Goal: Information Seeking & Learning: Learn about a topic

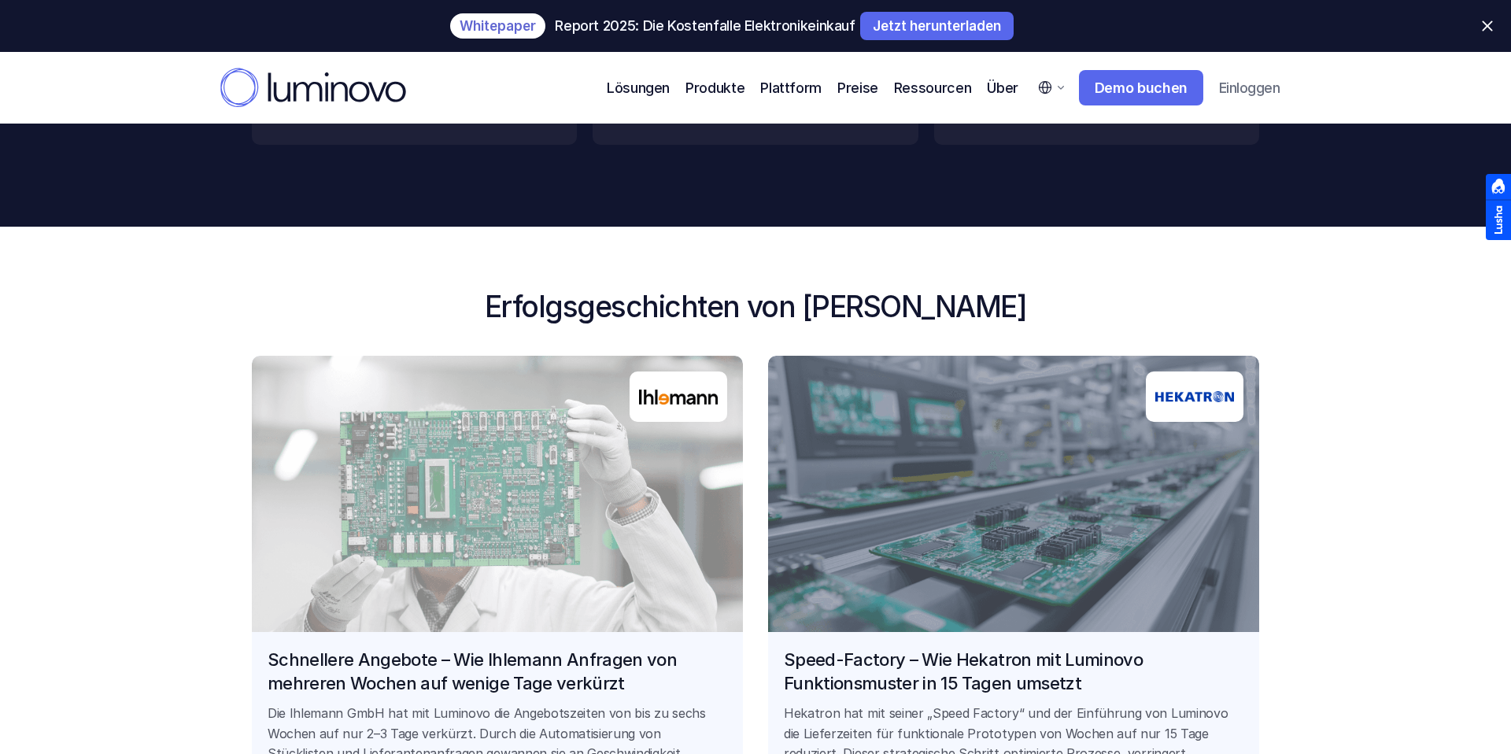
scroll to position [1192, 0]
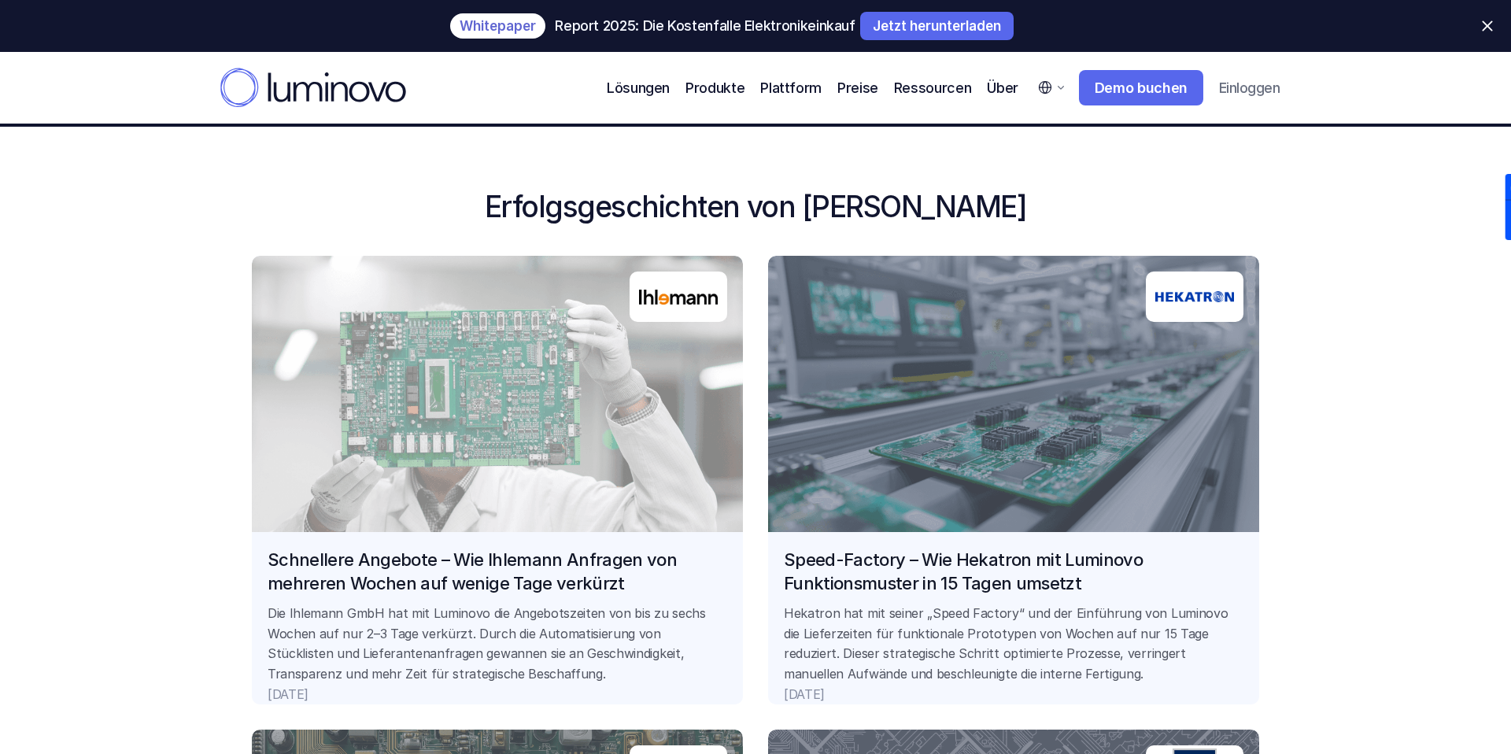
click at [556, 588] on link "Schnellere Angebote – Wie Ihlemann Anfragen von mehreren Wochen auf wenige Tage…" at bounding box center [497, 480] width 491 height 449
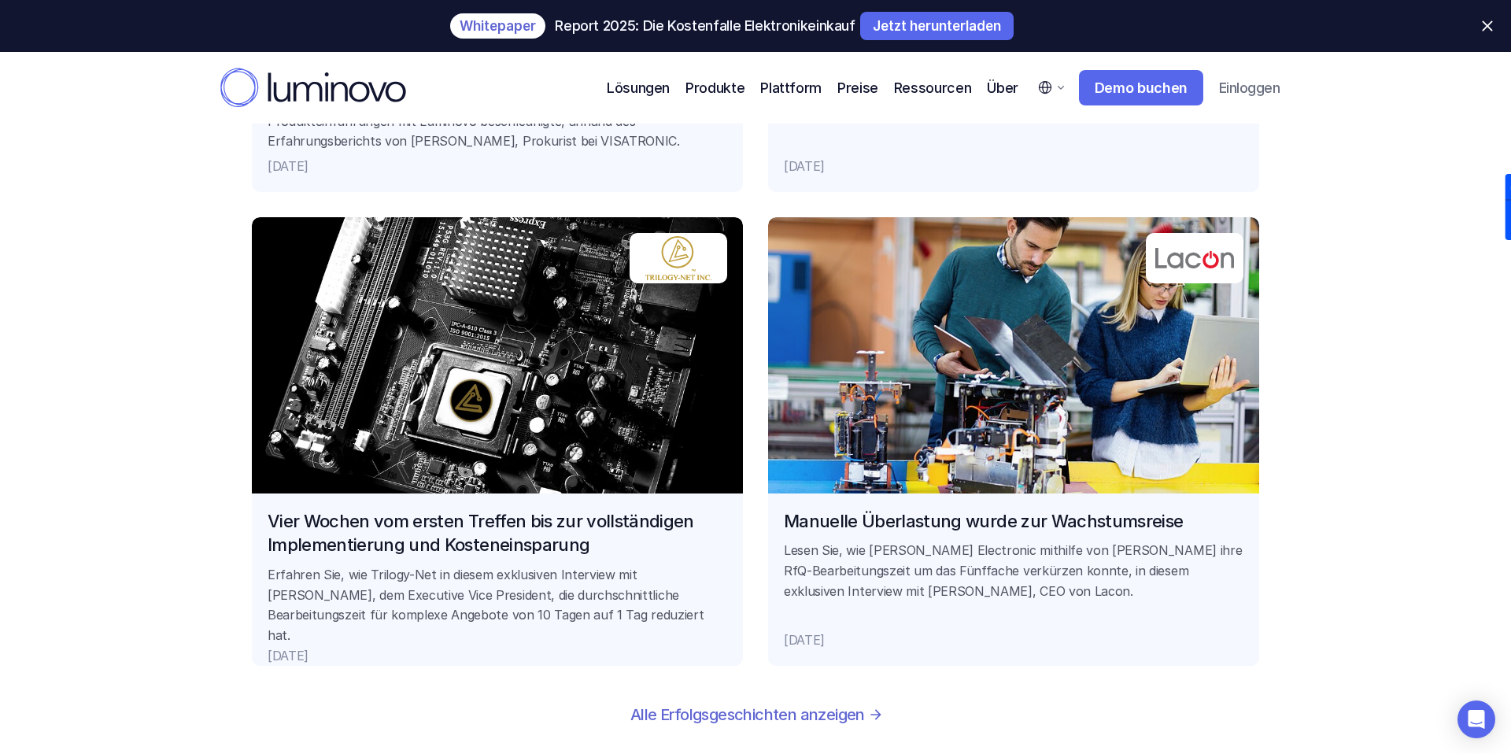
scroll to position [3606, 0]
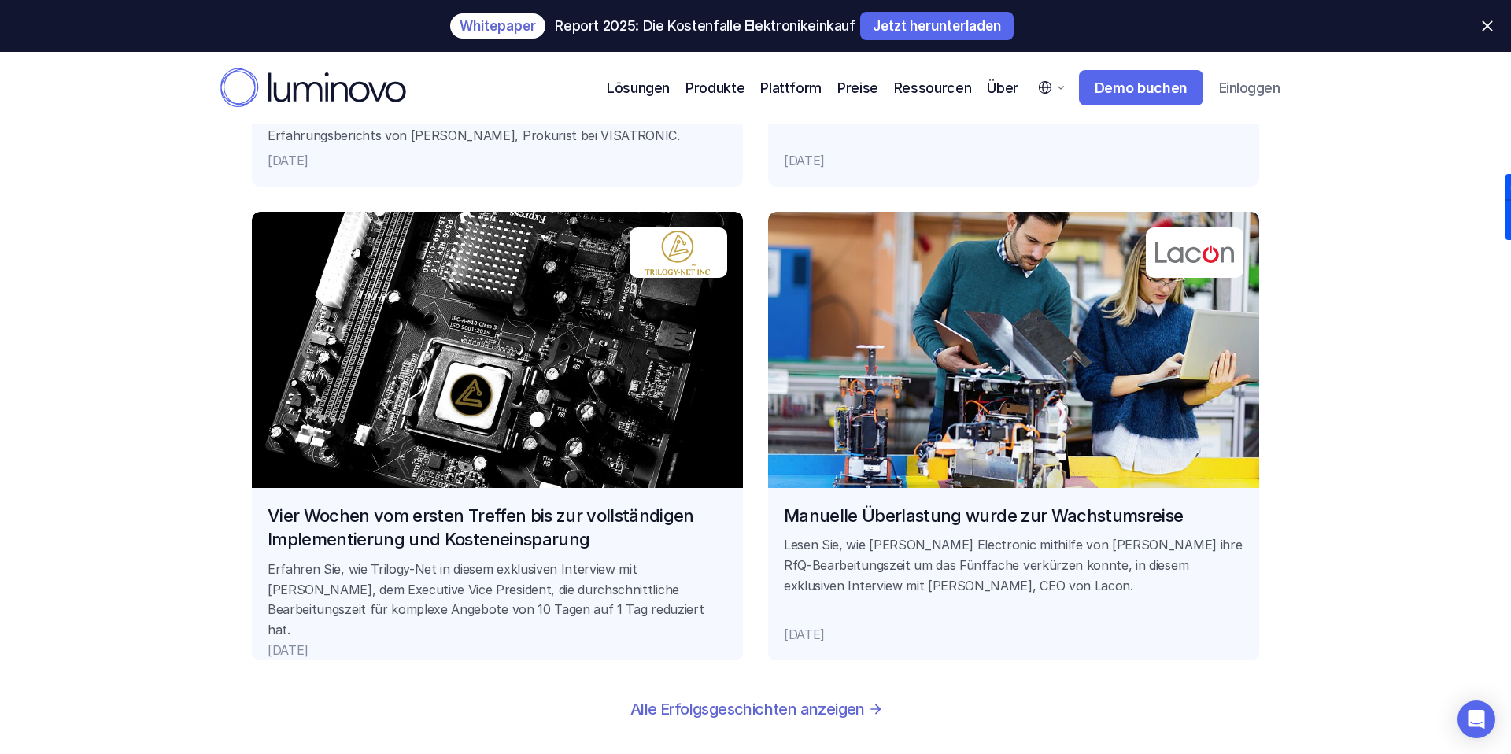
click at [509, 519] on link "Vier Wochen vom ersten Treffen bis zur vollständigen Implementierung und Kosten…" at bounding box center [497, 436] width 491 height 449
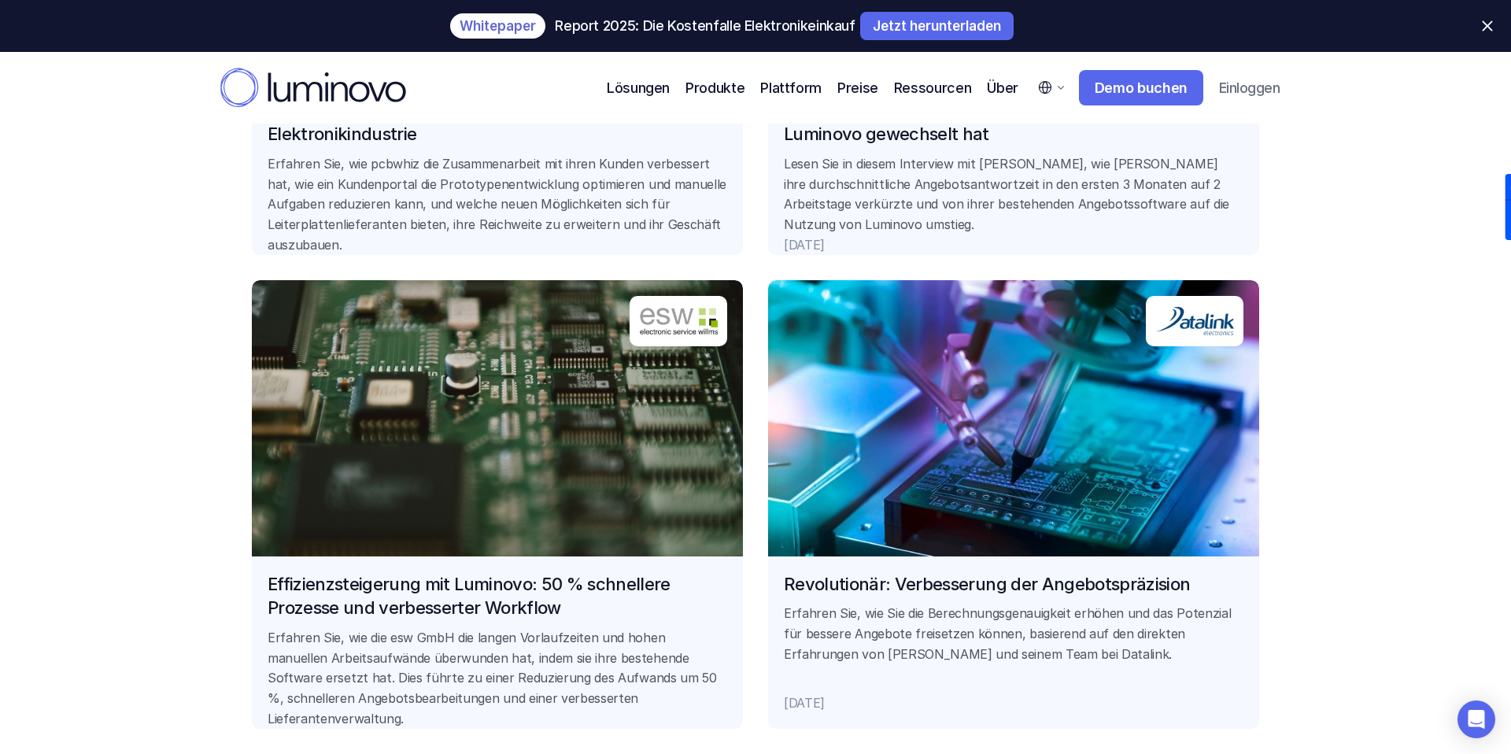
scroll to position [2686, 0]
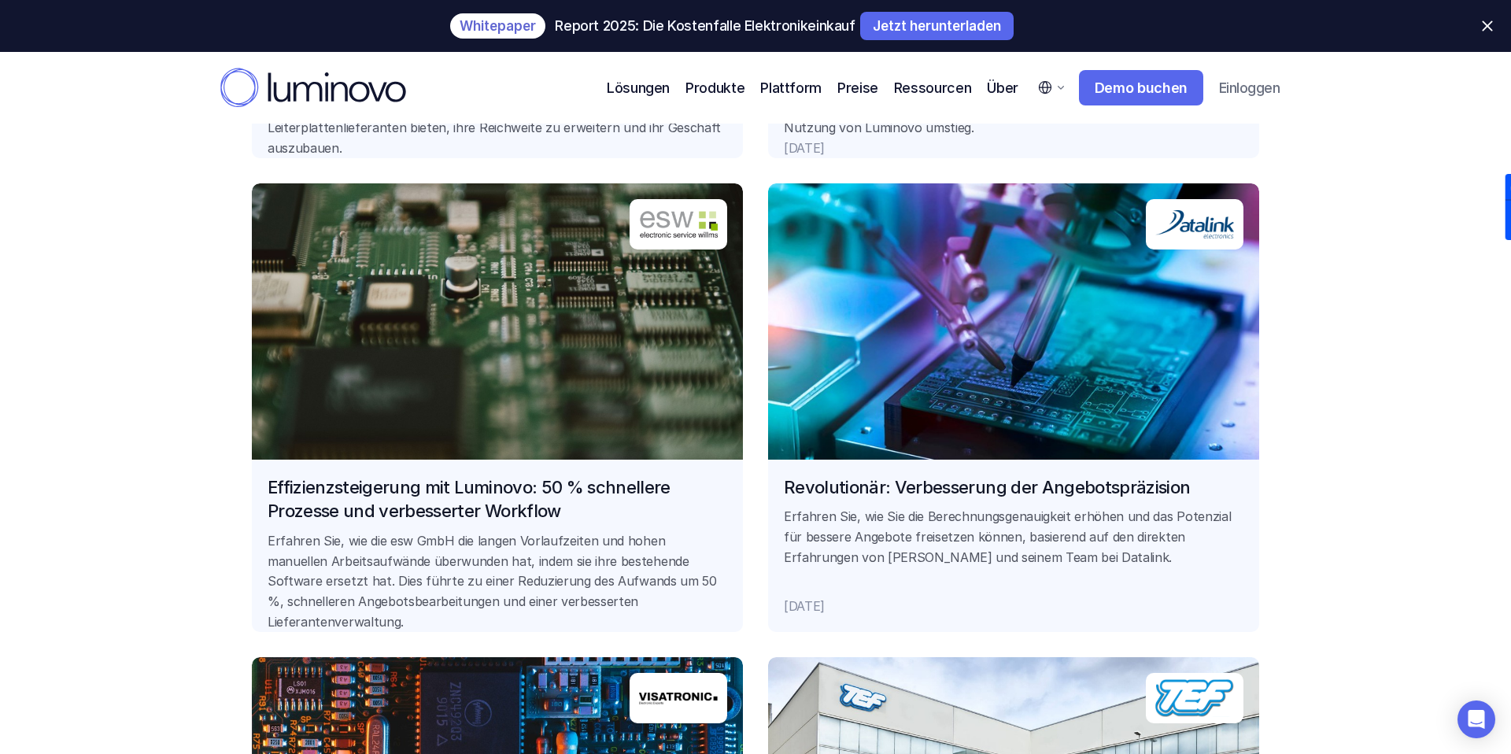
click at [415, 487] on link "Effizienzsteigerung mit Luminovo: 50 % schnellere Prozesse und verbesserter Wor…" at bounding box center [497, 407] width 491 height 449
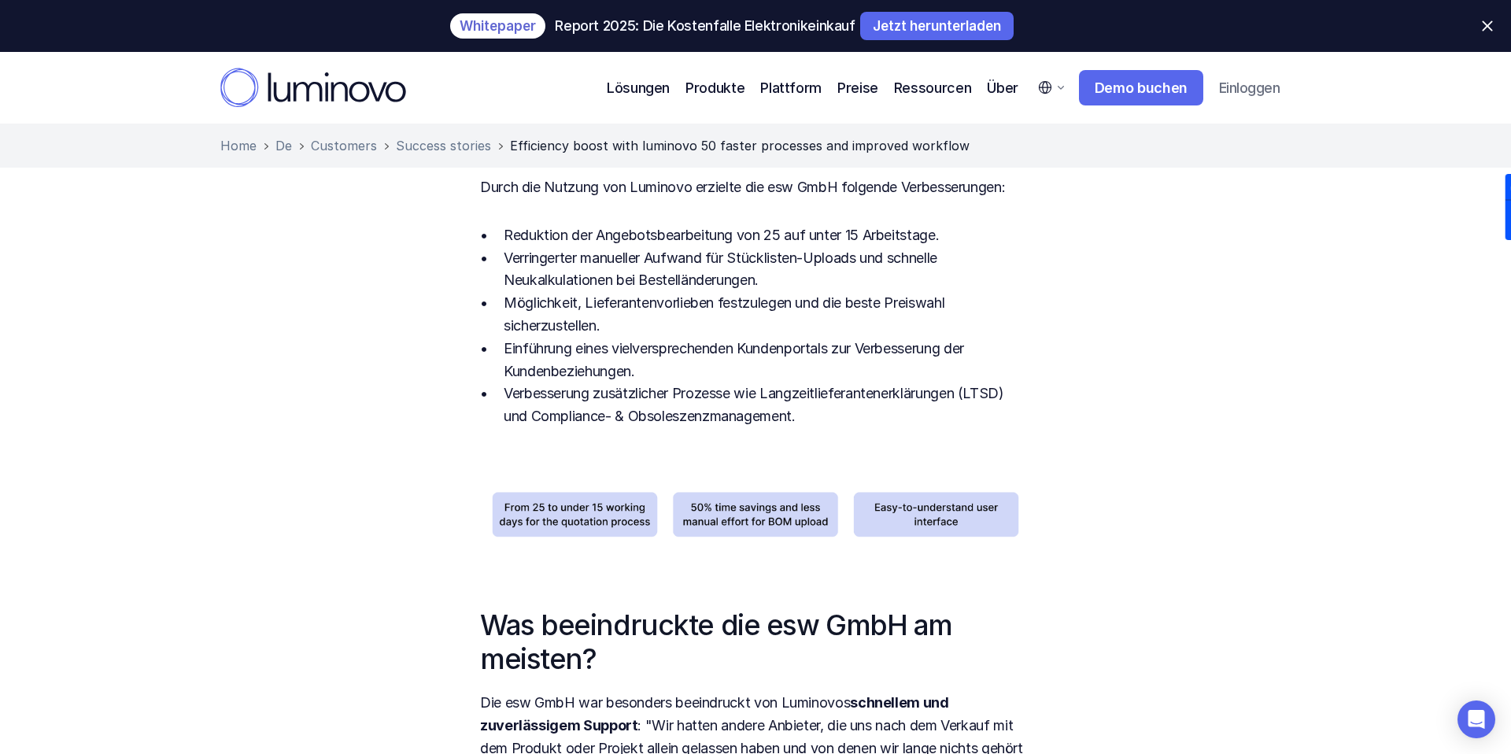
scroll to position [1118, 0]
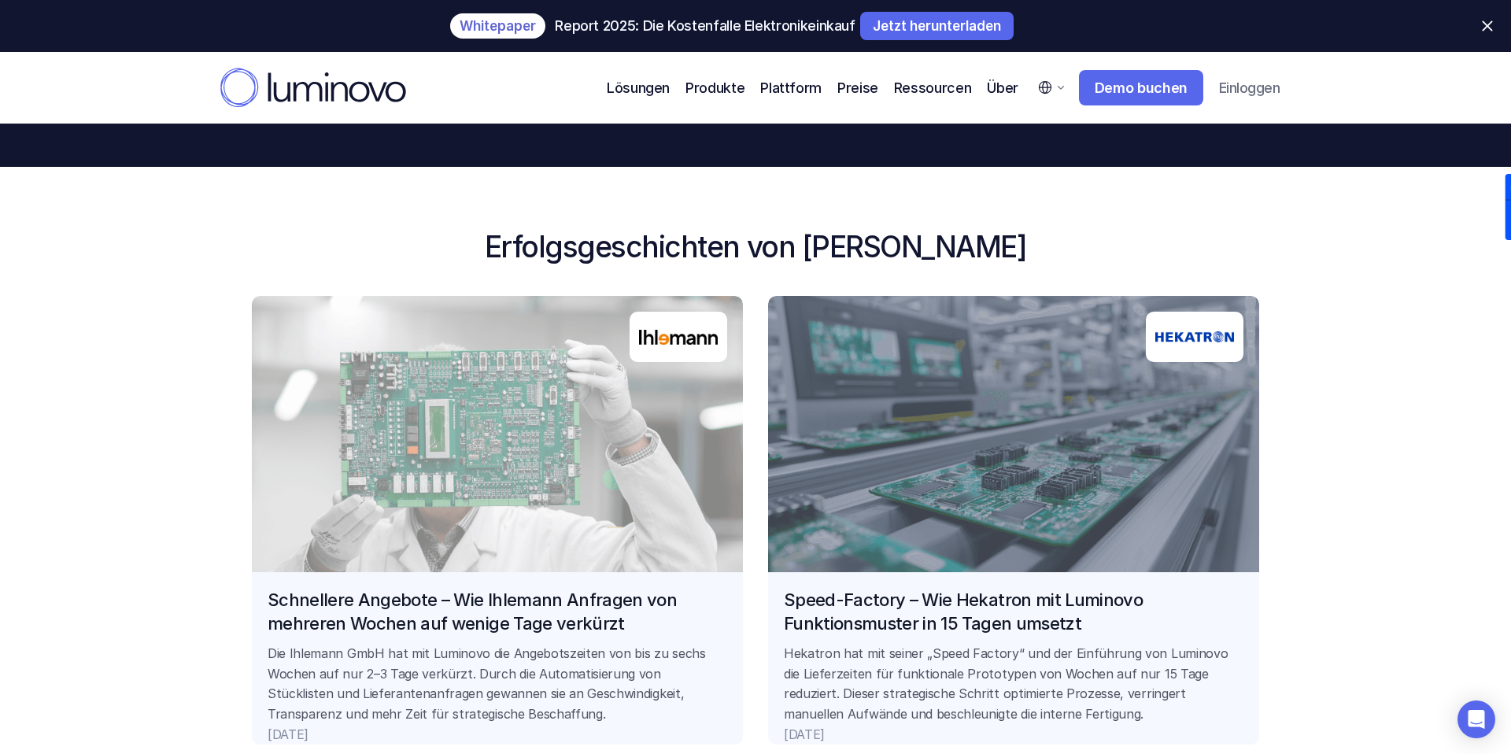
scroll to position [1185, 0]
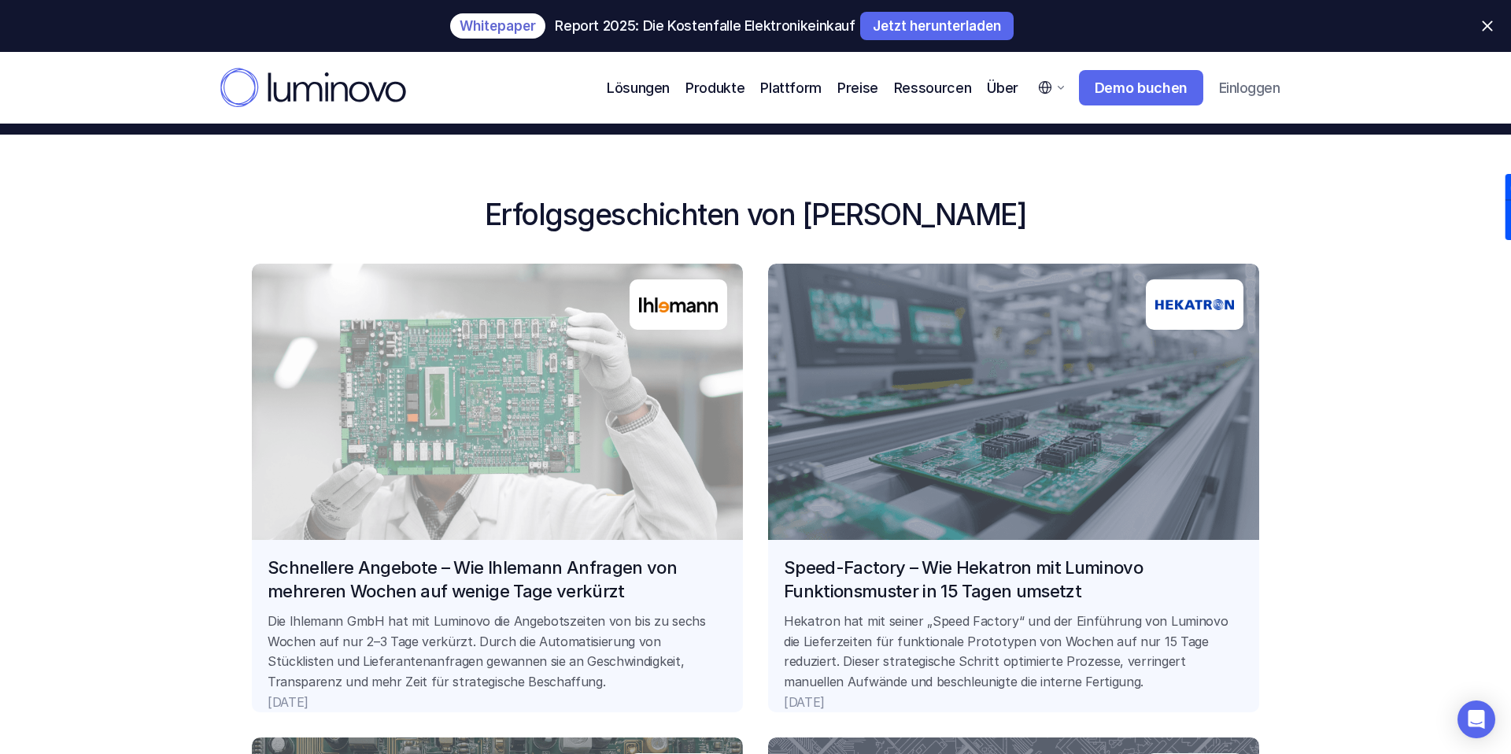
click at [498, 561] on link "Schnellere Angebote – Wie Ihlemann Anfragen von mehreren Wochen auf wenige Tage…" at bounding box center [497, 488] width 491 height 449
